Goal: Information Seeking & Learning: Check status

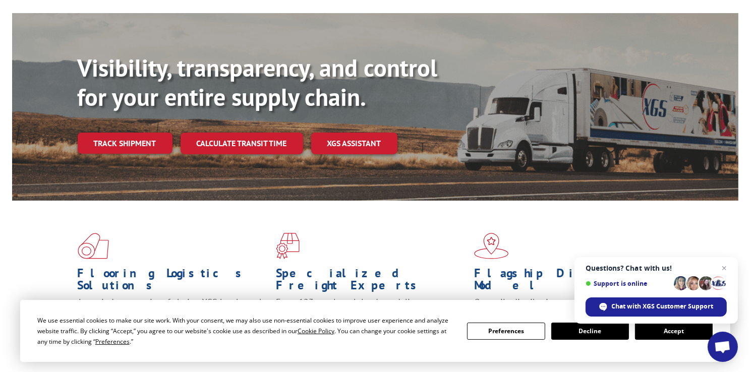
scroll to position [101, 0]
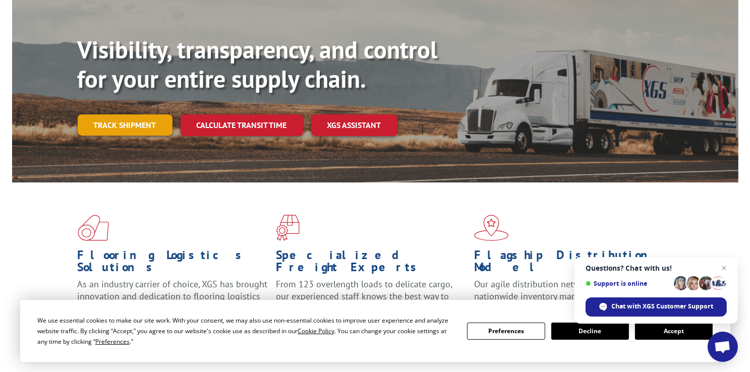
click at [123, 115] on link "Track shipment" at bounding box center [125, 125] width 95 height 21
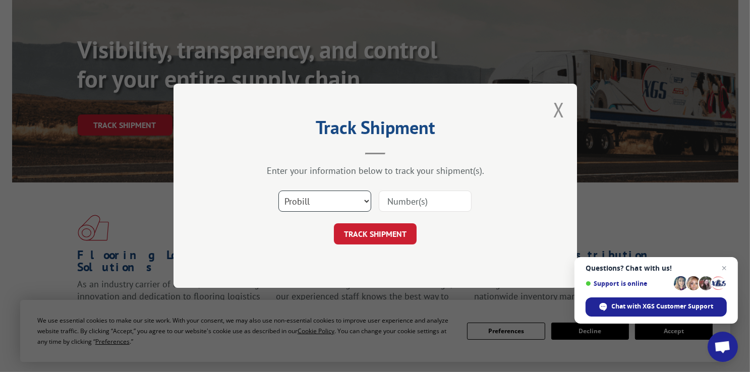
click at [365, 202] on select "Select category... Probill BOL PO" at bounding box center [325, 201] width 93 height 21
select select "bol"
click at [279, 191] on select "Select category... Probill BOL PO" at bounding box center [325, 201] width 93 height 21
click at [441, 199] on input at bounding box center [425, 201] width 93 height 21
type input "189849"
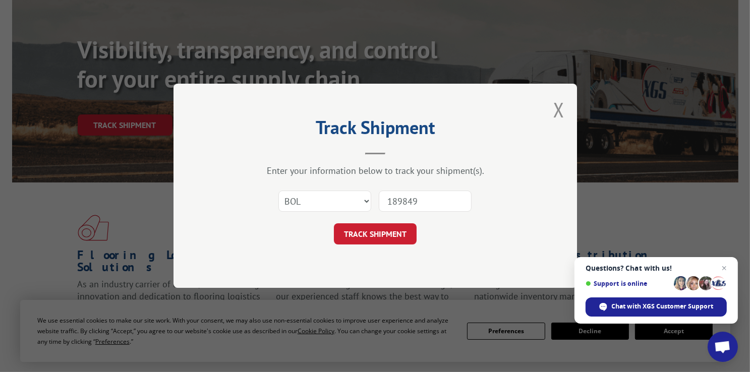
click at [351, 236] on button "TRACK SHIPMENT" at bounding box center [375, 234] width 83 height 21
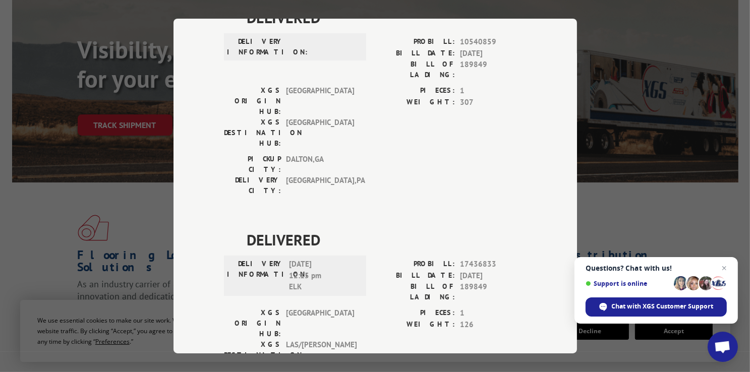
scroll to position [116, 0]
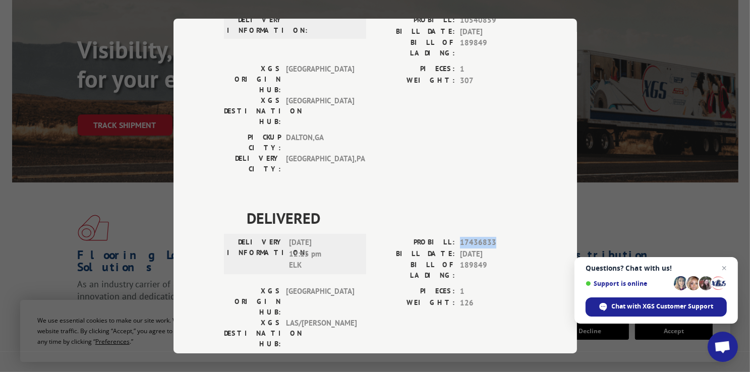
drag, startPoint x: 457, startPoint y: 181, endPoint x: 491, endPoint y: 176, distance: 34.2
click at [491, 237] on span "17436833" at bounding box center [493, 243] width 67 height 12
copy span "17436833"
click at [649, 87] on div "Track Shipment DELIVERED DELIVERY INFORMATION: PROBILL: 10540859 BILL DATE: [DA…" at bounding box center [375, 186] width 750 height 372
click at [122, 198] on div "Track Shipment DELIVERED DELIVERY INFORMATION: PROBILL: 10540859 BILL DATE: [DA…" at bounding box center [375, 186] width 750 height 372
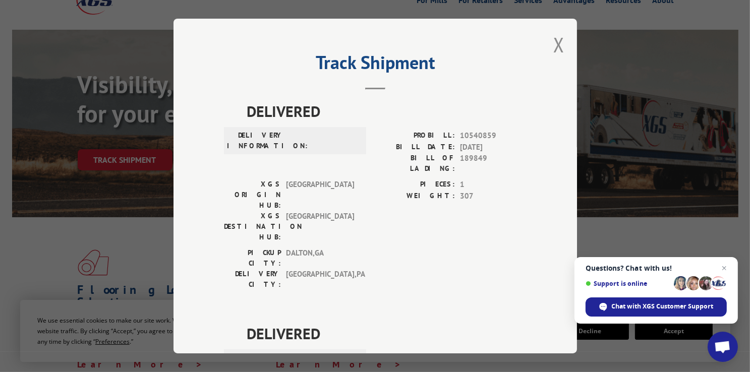
scroll to position [0, 0]
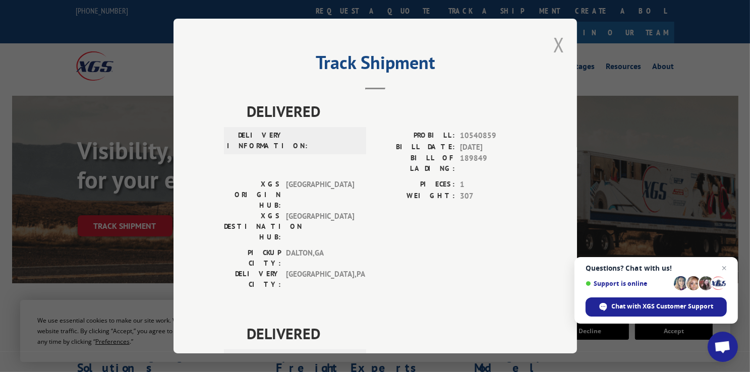
click at [559, 45] on button "Close modal" at bounding box center [559, 44] width 11 height 27
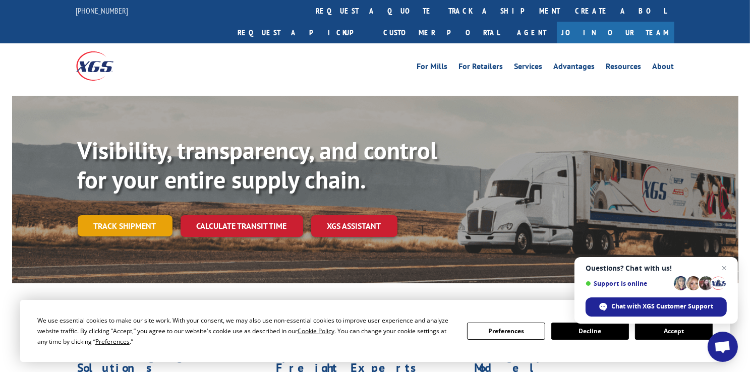
click at [137, 216] on link "Track shipment" at bounding box center [125, 226] width 95 height 21
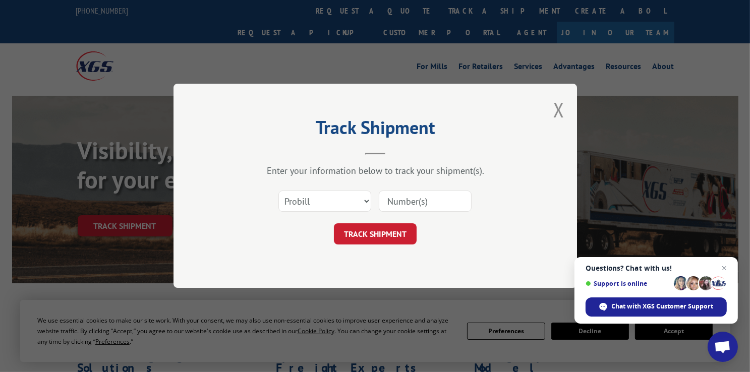
click at [390, 200] on input at bounding box center [425, 201] width 93 height 21
paste input "17436833"
type input "17436833"
click at [363, 233] on button "TRACK SHIPMENT" at bounding box center [375, 234] width 83 height 21
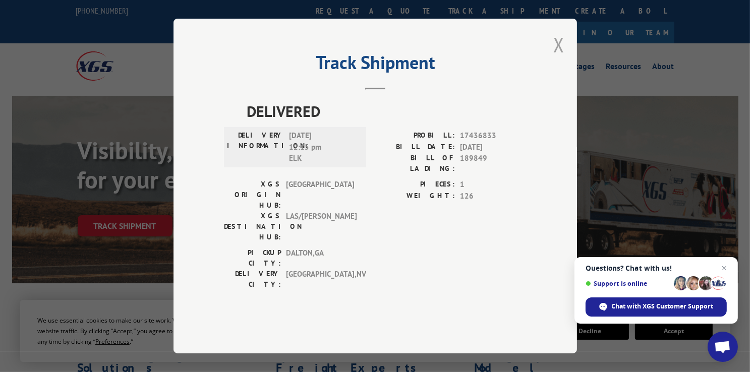
click at [557, 58] on button "Close modal" at bounding box center [559, 44] width 11 height 27
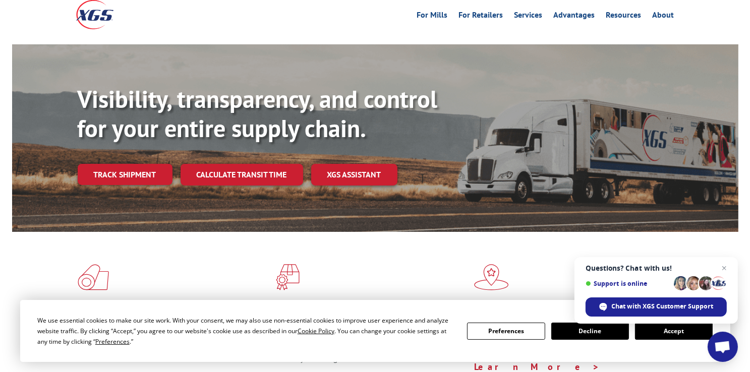
scroll to position [50, 0]
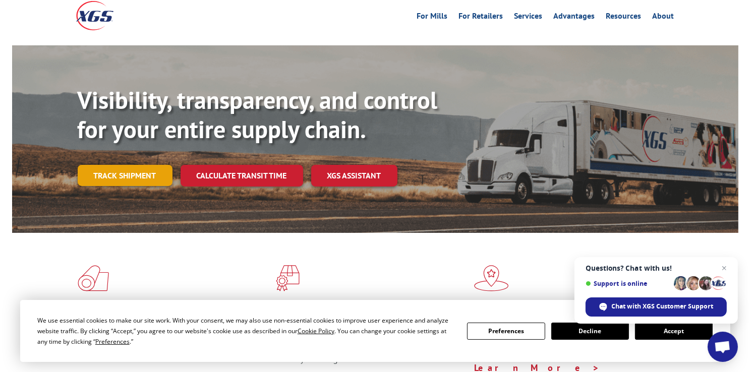
click at [133, 165] on link "Track shipment" at bounding box center [125, 175] width 95 height 21
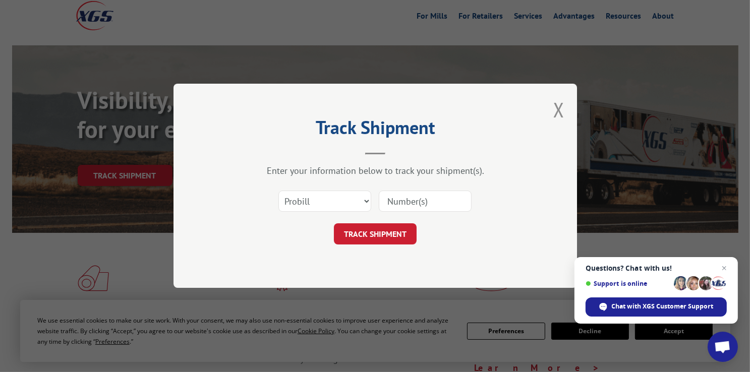
click at [412, 198] on input at bounding box center [425, 201] width 93 height 21
type input "17436833"
click at [388, 234] on button "TRACK SHIPMENT" at bounding box center [375, 234] width 83 height 21
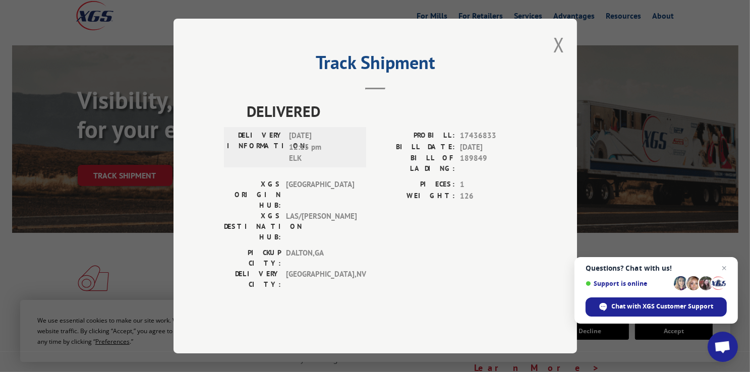
click at [244, 269] on label "DELIVERY CITY:" at bounding box center [252, 279] width 57 height 21
click at [297, 269] on span "[GEOGRAPHIC_DATA] , [GEOGRAPHIC_DATA]" at bounding box center [320, 279] width 68 height 21
drag, startPoint x: 349, startPoint y: 152, endPoint x: 506, endPoint y: 136, distance: 158.3
click at [506, 123] on span "DELIVERED" at bounding box center [387, 111] width 280 height 23
click at [555, 58] on button "Close modal" at bounding box center [559, 44] width 11 height 27
